Goal: Task Accomplishment & Management: Complete application form

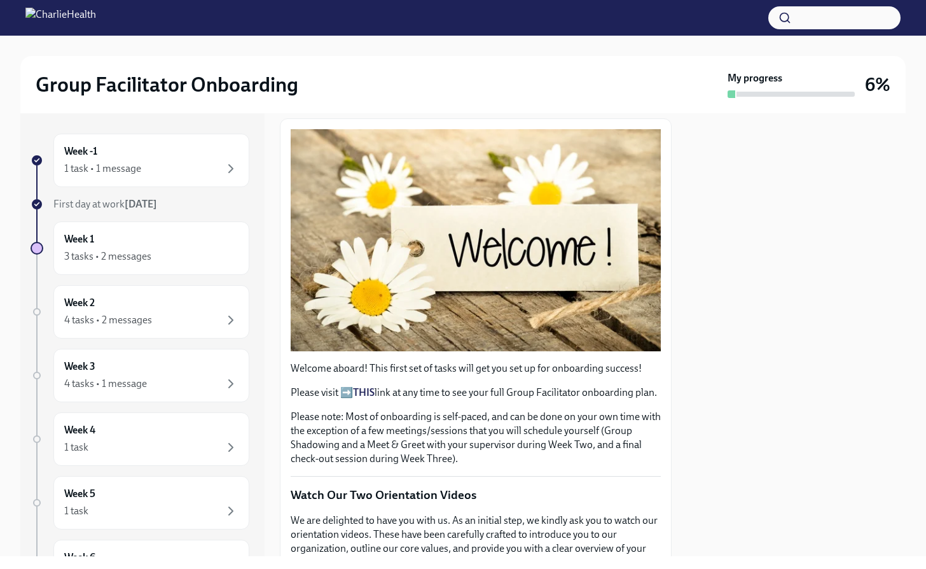
scroll to position [186, 0]
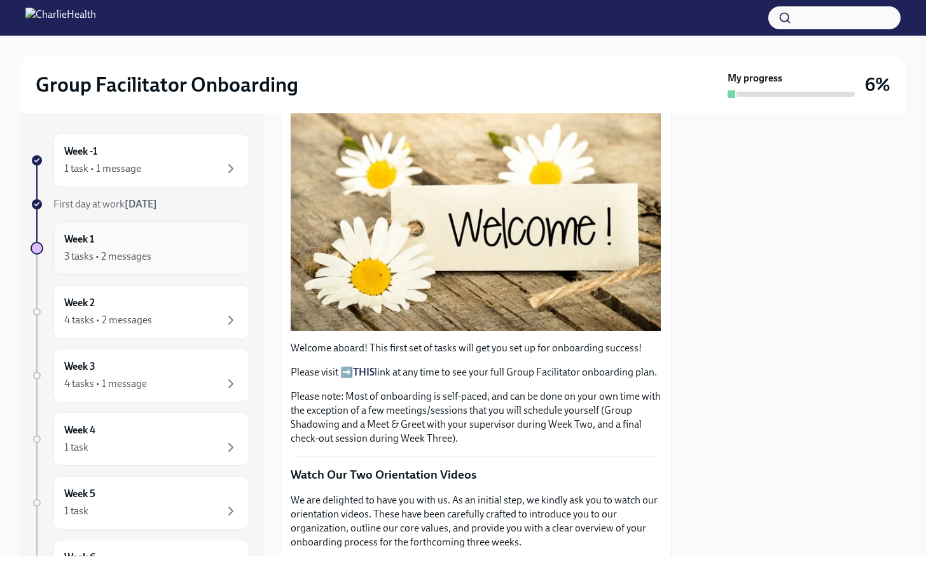
click at [213, 248] on div "Week 1 3 tasks • 2 messages" at bounding box center [151, 248] width 174 height 32
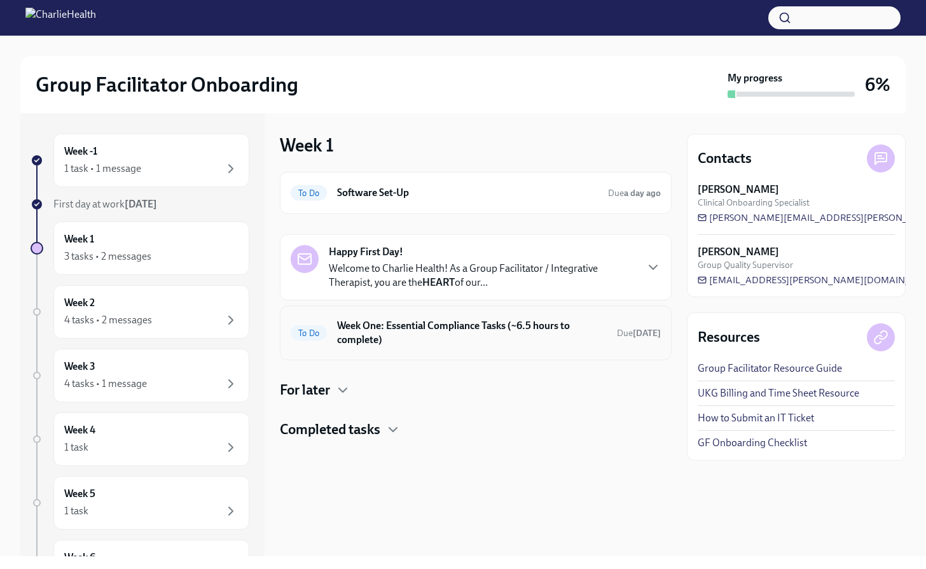
click at [424, 329] on h6 "Week One: Essential Compliance Tasks (~6.5 hours to complete)" at bounding box center [472, 333] width 270 height 28
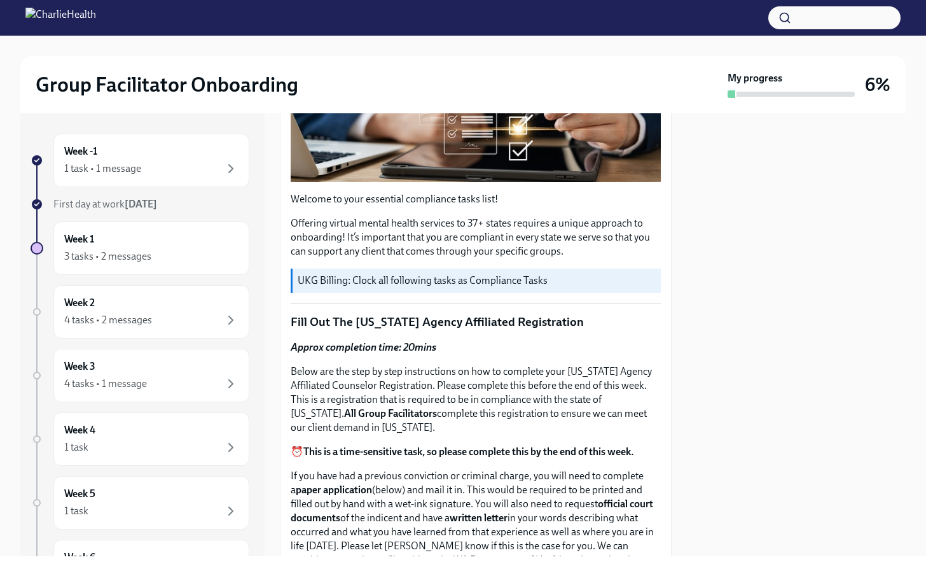
scroll to position [308, 0]
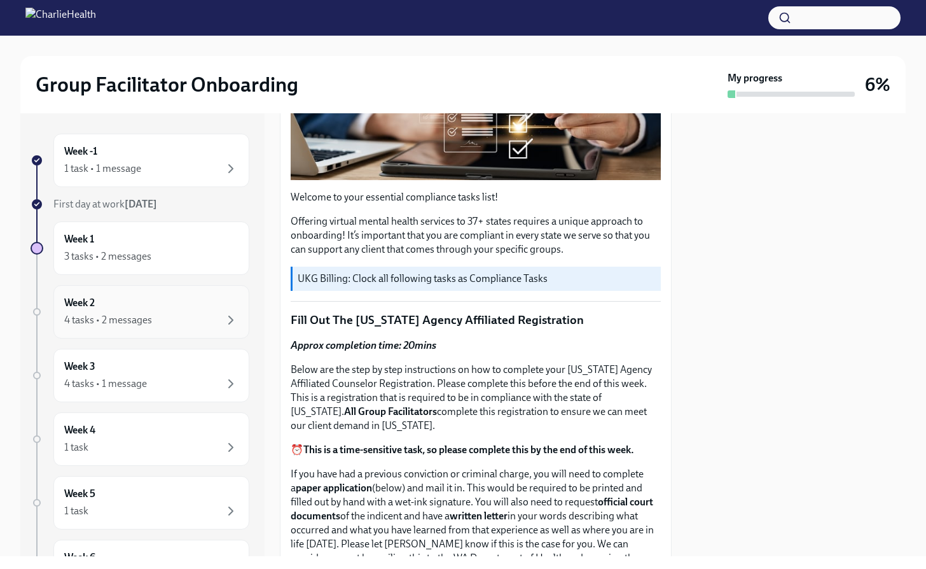
click at [135, 311] on div "Week 2 4 tasks • 2 messages" at bounding box center [151, 312] width 174 height 32
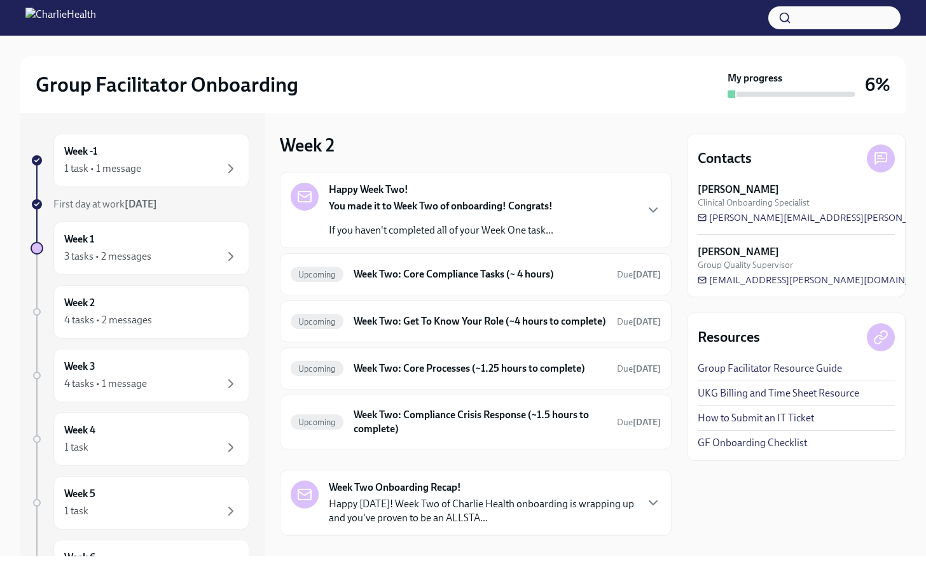
scroll to position [25, 0]
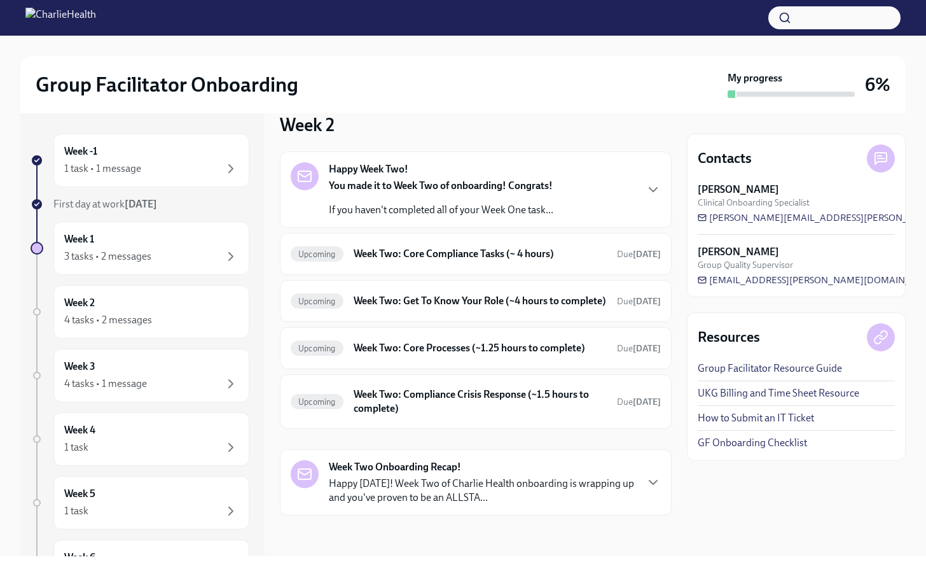
click at [539, 190] on div "You made it to Week Two of onboarding! Congrats! If you haven't completed all o…" at bounding box center [441, 198] width 225 height 38
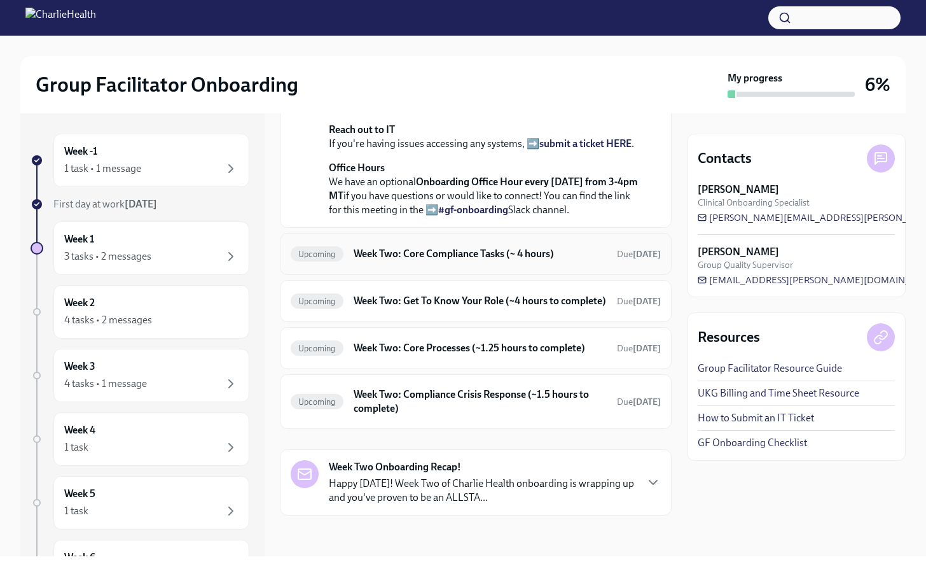
scroll to position [445, 0]
click at [492, 247] on h6 "Week Two: Core Compliance Tasks (~ 4 hours)" at bounding box center [480, 254] width 253 height 14
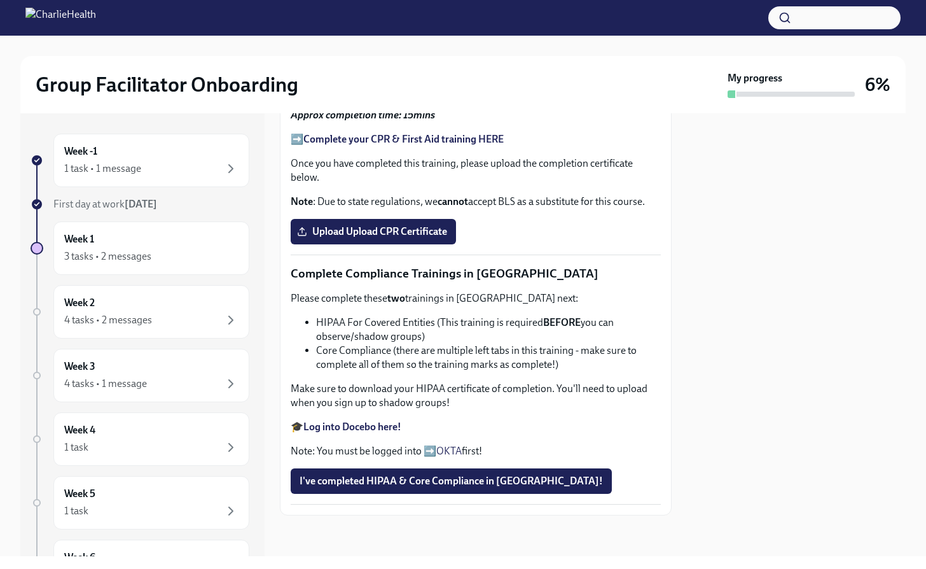
scroll to position [426, 0]
click at [378, 145] on strong "Complete your CPR & First Aid training HERE" at bounding box center [403, 139] width 200 height 12
click at [429, 238] on span "Upload Upload CPR Certificate" at bounding box center [374, 231] width 148 height 13
click at [0, 0] on input "Upload Upload CPR Certificate" at bounding box center [0, 0] width 0 height 0
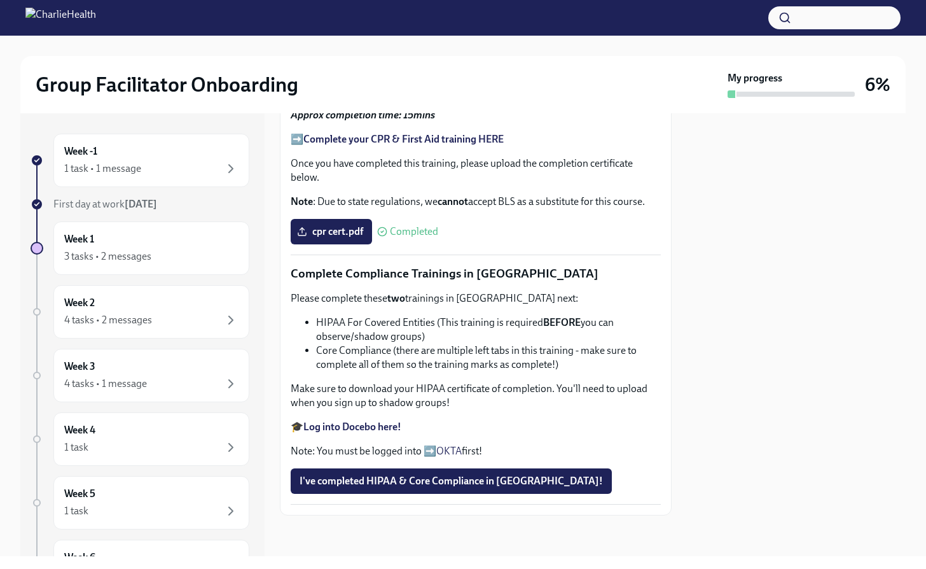
scroll to position [0, 0]
